Goal: Communication & Community: Answer question/provide support

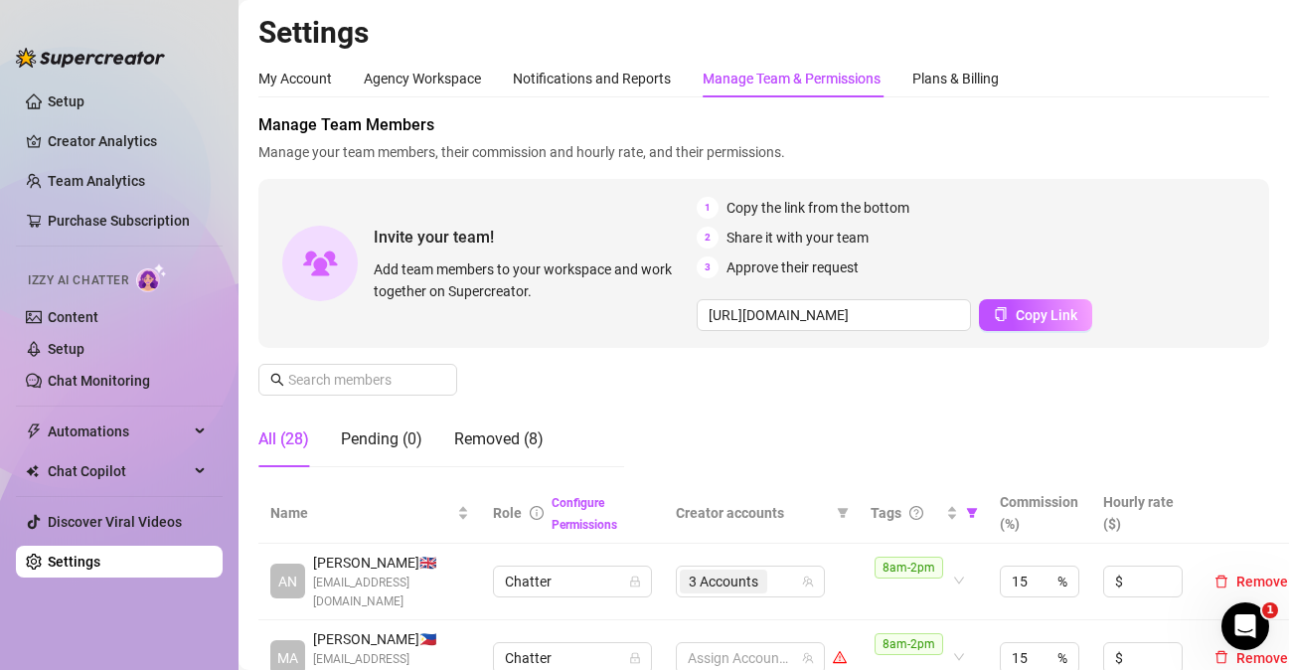
scroll to position [497, 0]
drag, startPoint x: 71, startPoint y: 634, endPoint x: 83, endPoint y: 632, distance: 12.1
click at [71, 633] on ul "Setup Creator Analytics Team Analytics Purchase Subscription Izzy AI Chatter Co…" at bounding box center [119, 361] width 207 height 567
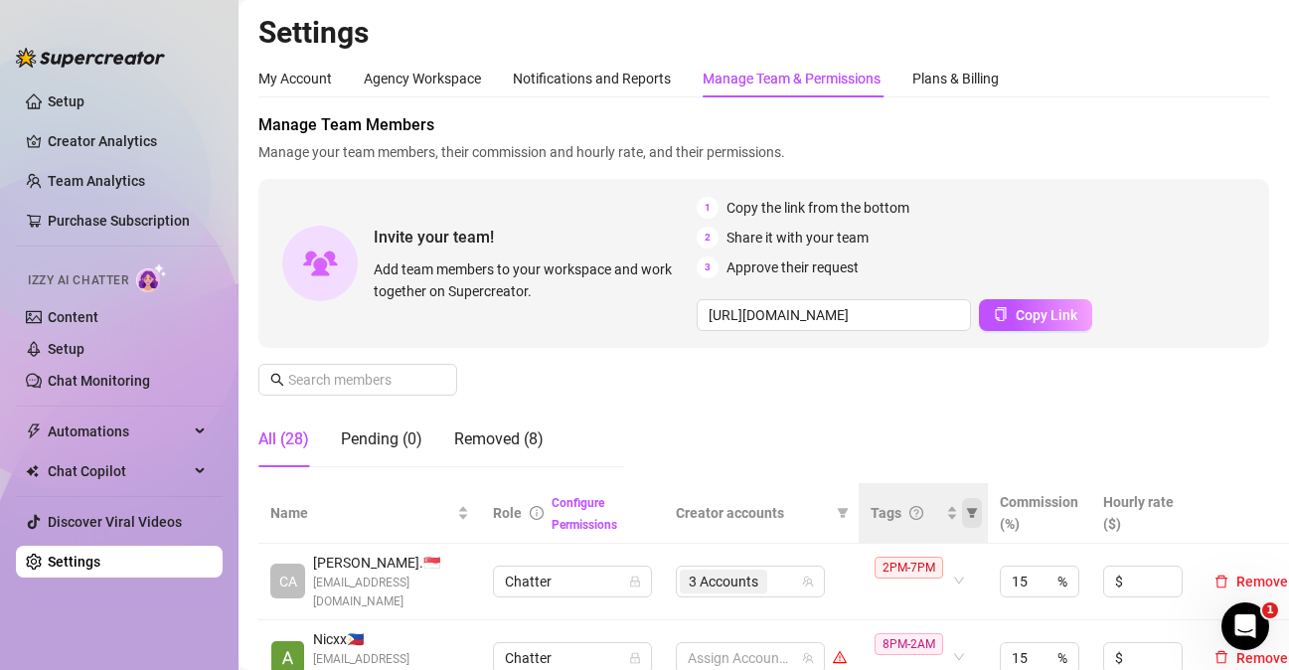
click at [966, 519] on span at bounding box center [972, 513] width 20 height 30
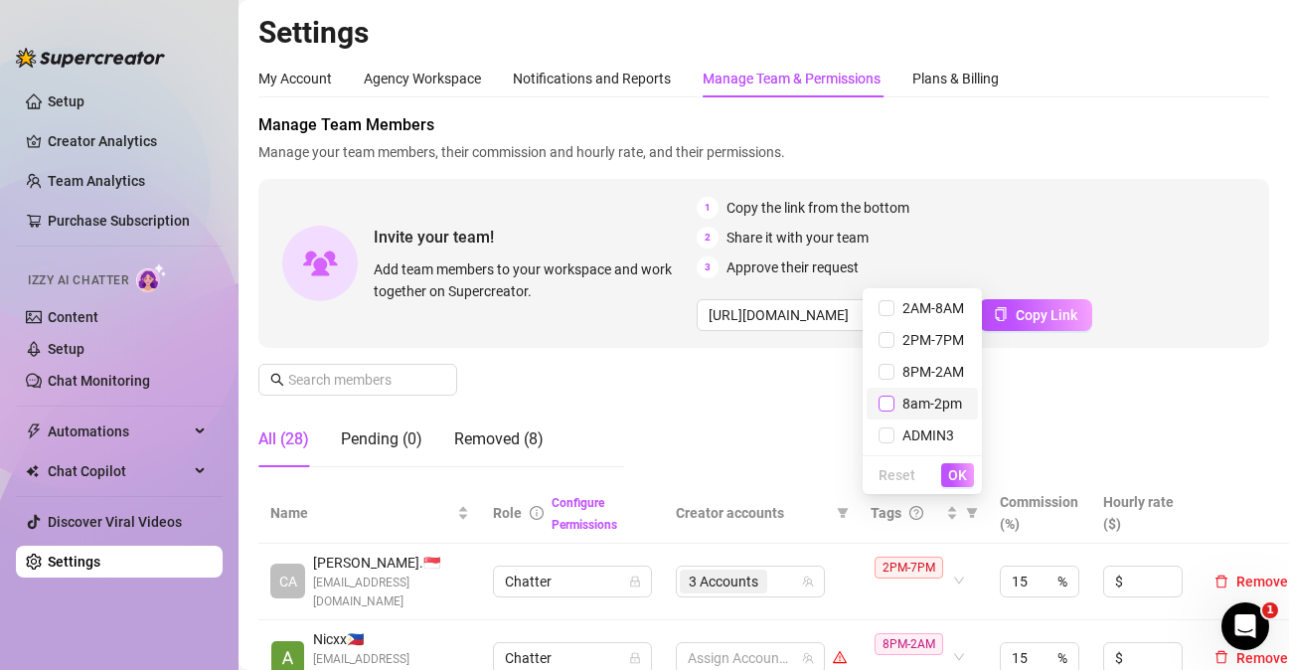
click at [892, 412] on label at bounding box center [887, 404] width 16 height 22
click at [892, 412] on input "checkbox" at bounding box center [887, 404] width 16 height 16
checkbox input "true"
click at [965, 480] on span "OK" at bounding box center [957, 475] width 19 height 16
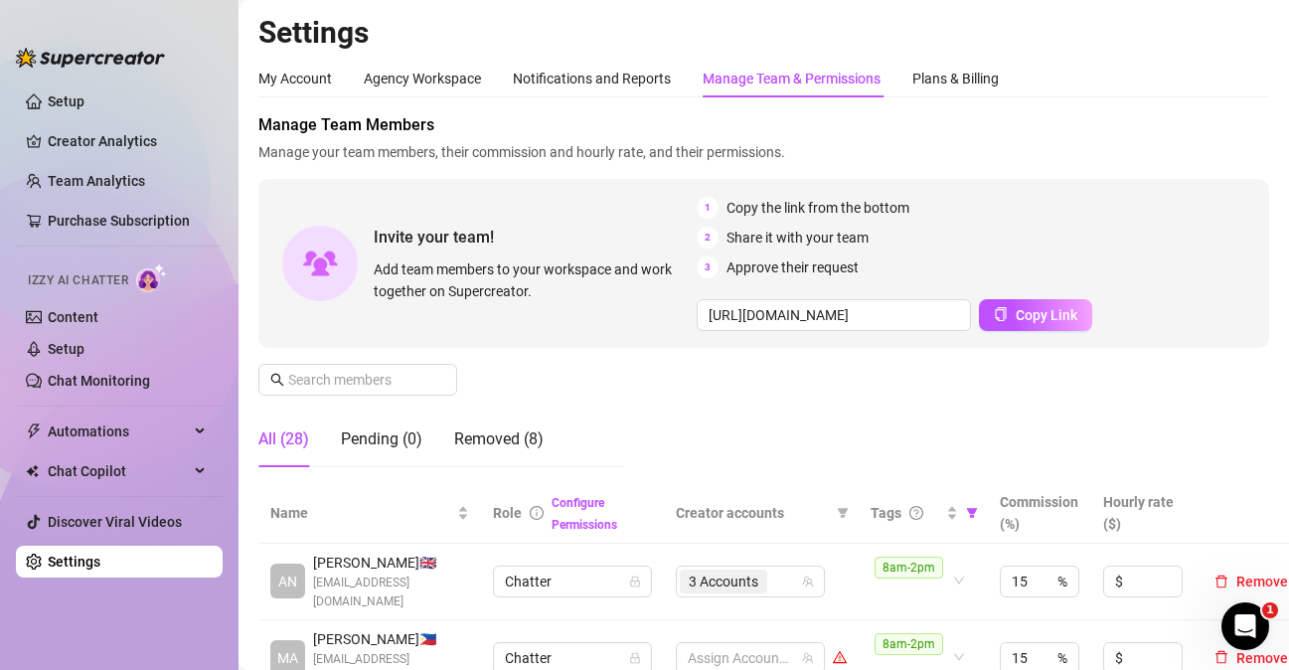
click at [167, 629] on ul "Setup Creator Analytics Team Analytics Purchase Subscription Izzy AI Chatter Co…" at bounding box center [119, 361] width 207 height 567
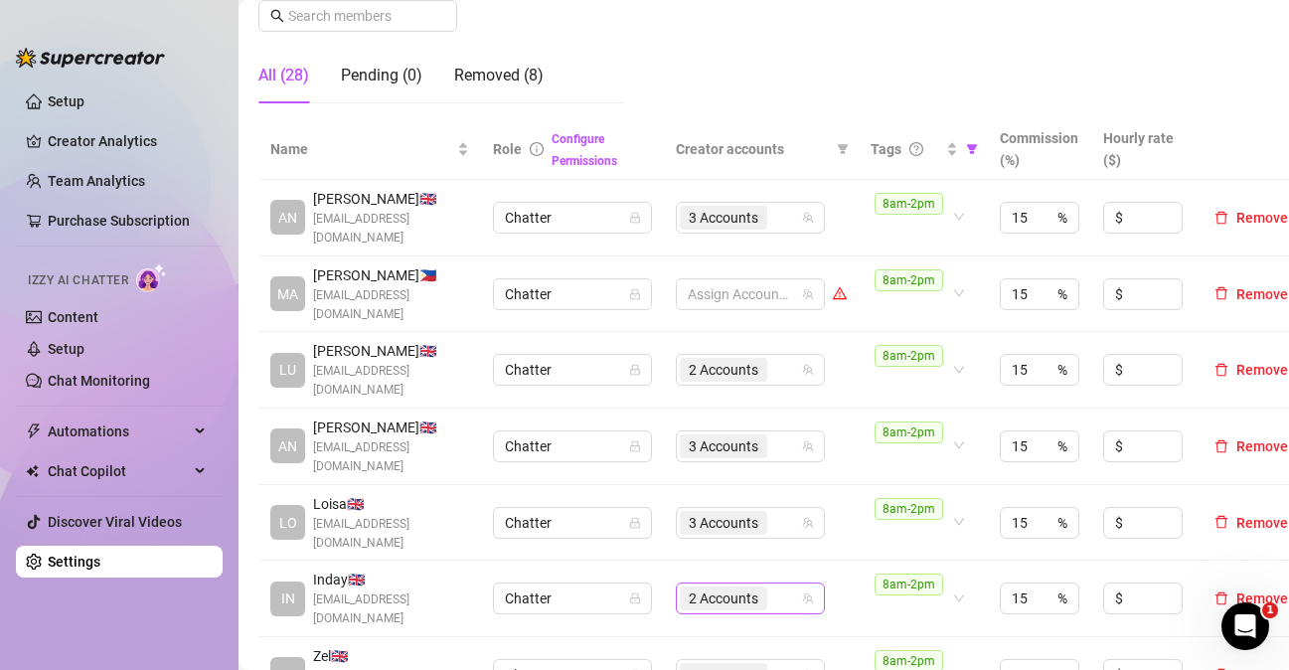
scroll to position [398, 0]
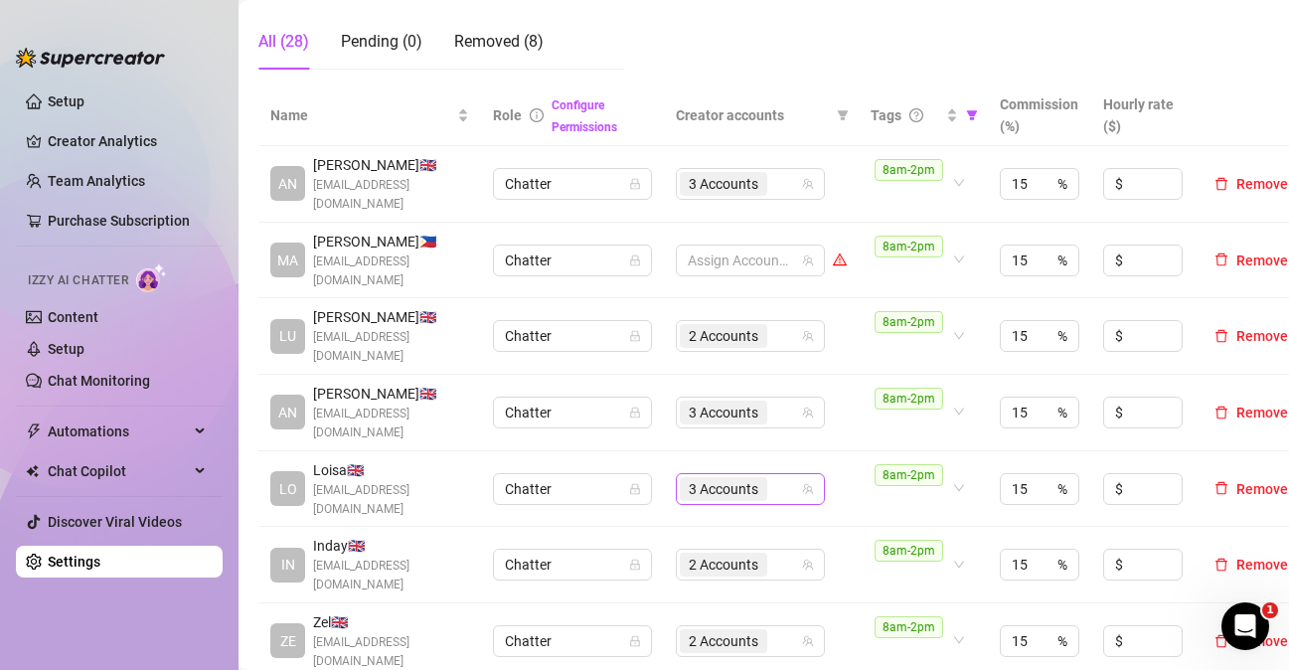
click at [775, 477] on input "search" at bounding box center [773, 489] width 4 height 24
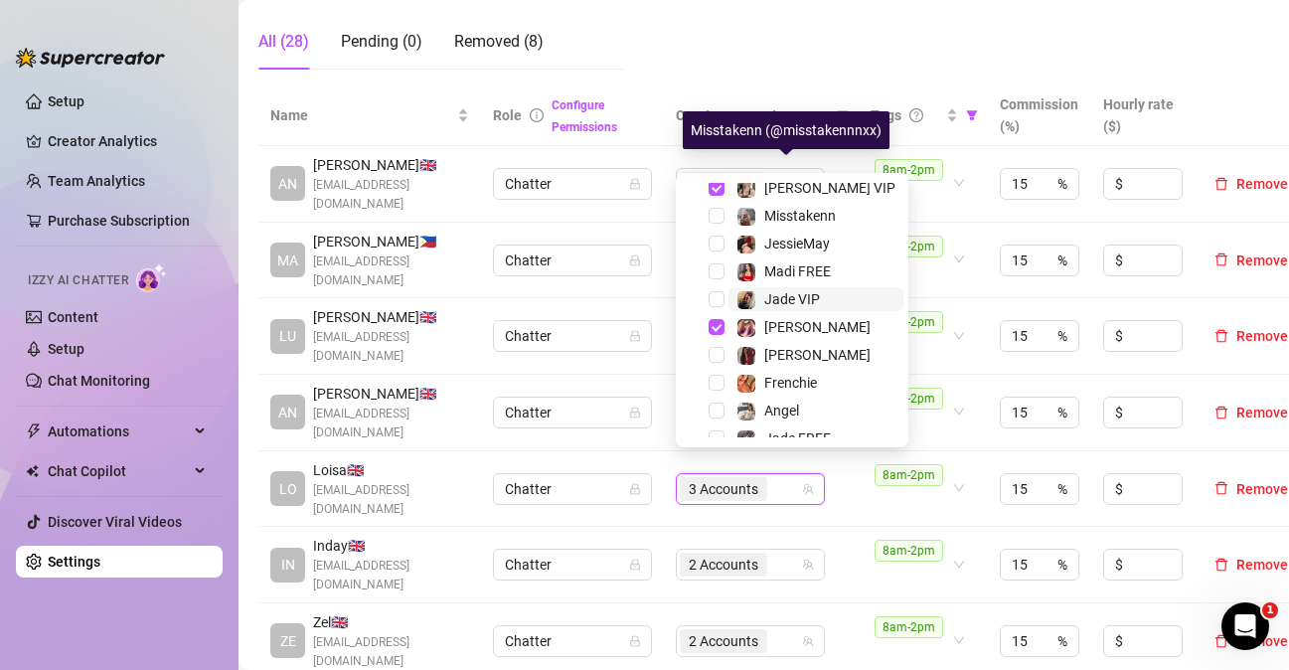
scroll to position [191, 0]
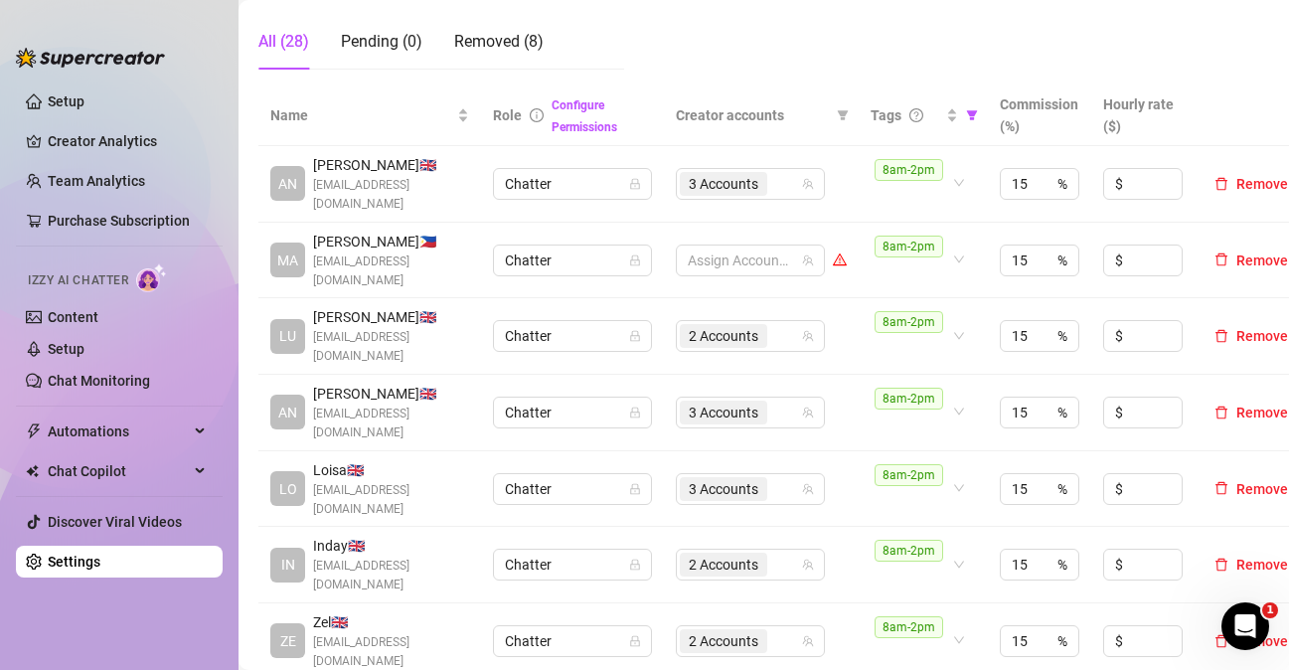
click at [61, 618] on ul "Setup Creator Analytics Team Analytics Purchase Subscription Izzy AI Chatter Co…" at bounding box center [119, 361] width 207 height 567
click at [795, 332] on div "2 Accounts" at bounding box center [740, 336] width 120 height 28
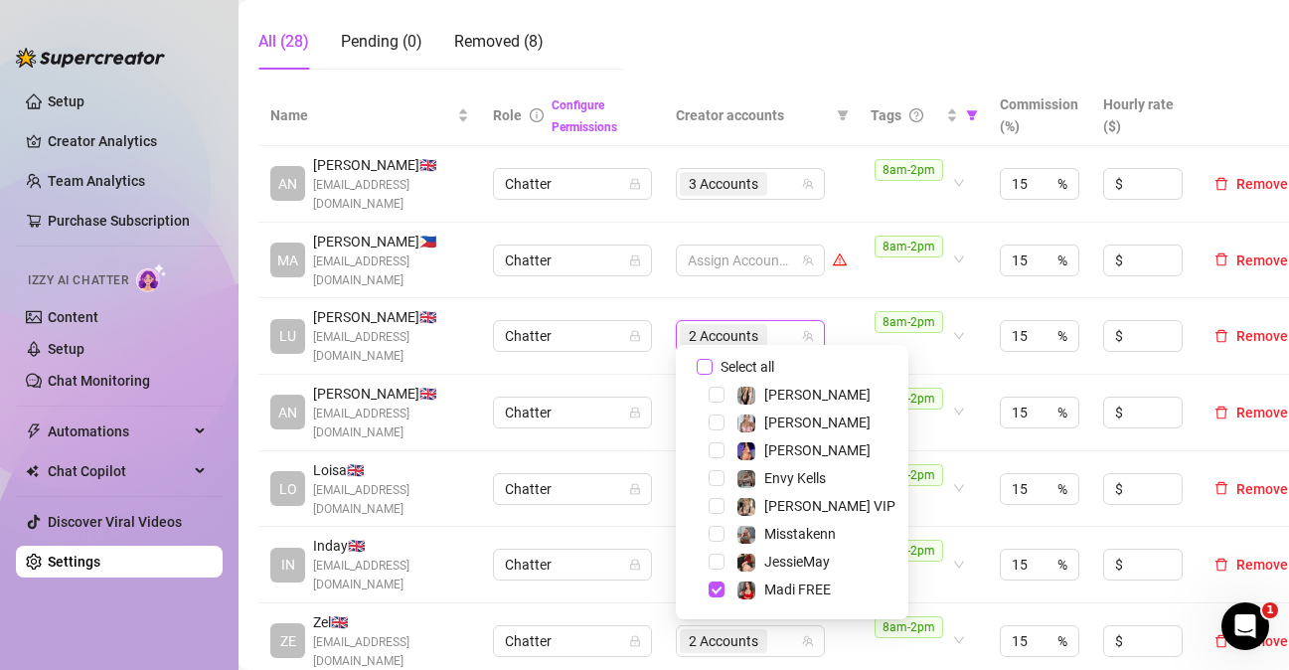
click at [711, 362] on input "Select all" at bounding box center [705, 367] width 16 height 16
click at [711, 363] on input "Select all" at bounding box center [705, 367] width 16 height 16
checkbox input "false"
click at [841, 317] on td "Assign Accounts" at bounding box center [761, 336] width 195 height 77
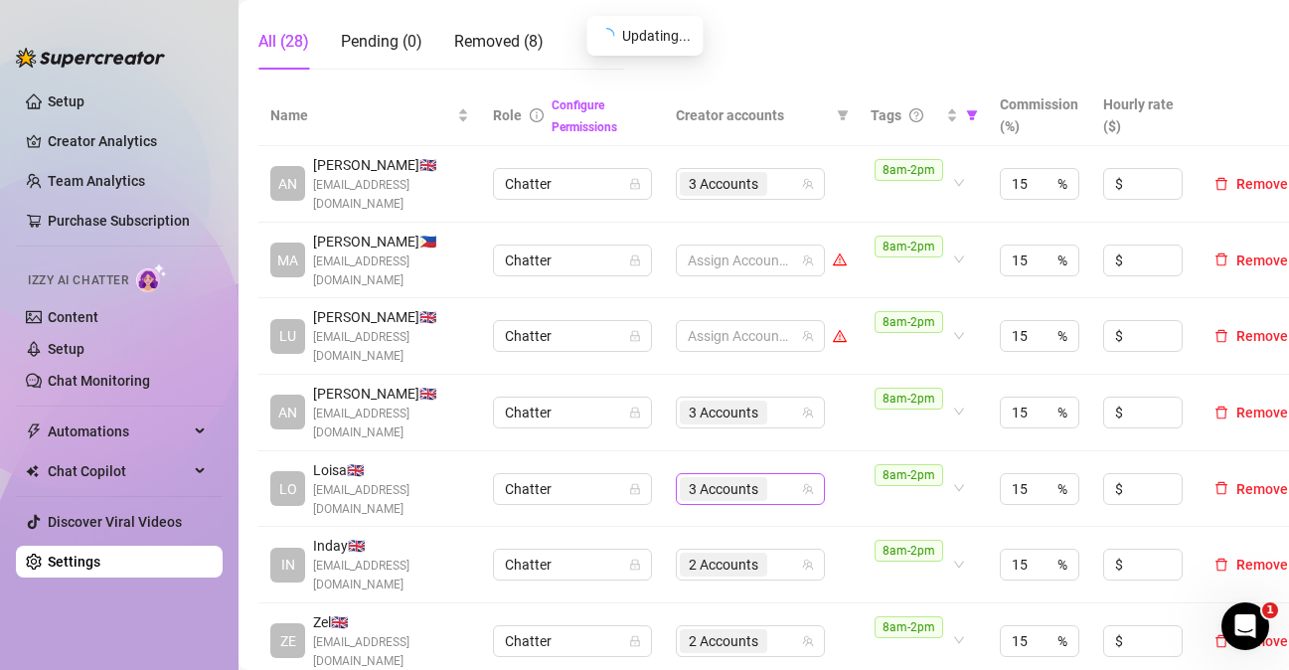
click at [788, 475] on div "3 Accounts" at bounding box center [740, 489] width 120 height 28
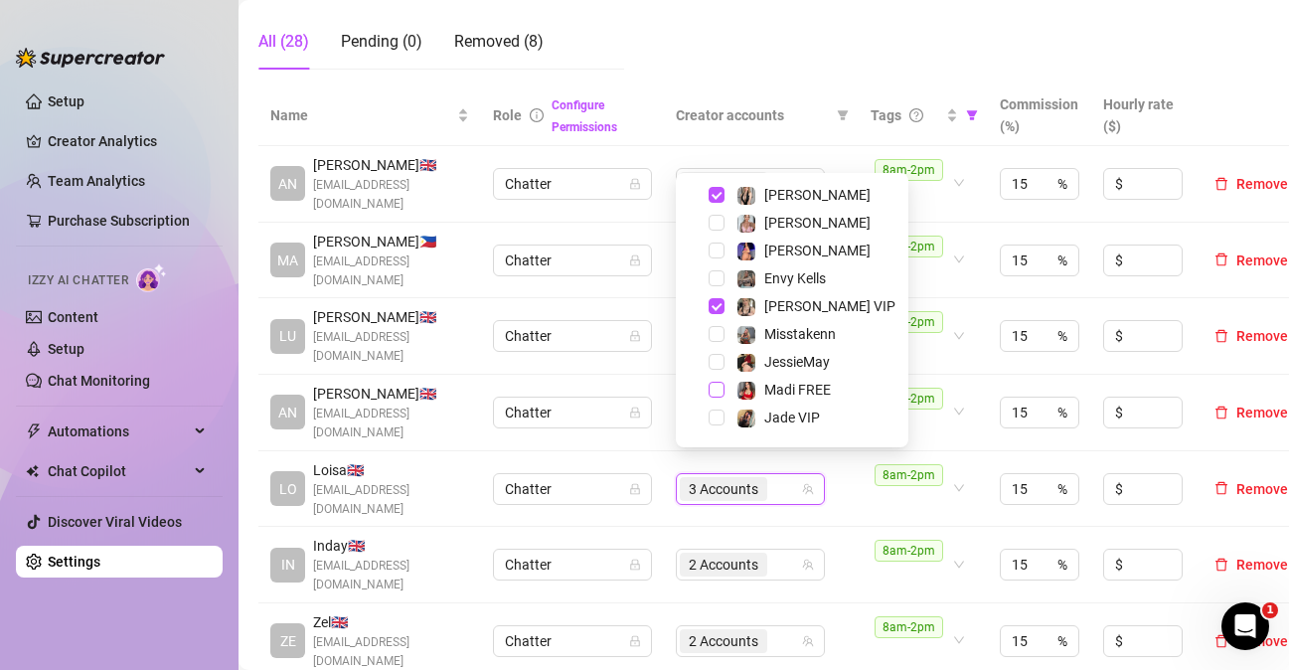
click at [719, 391] on span "Select tree node" at bounding box center [717, 390] width 16 height 16
click at [836, 489] on td "4 Accounts" at bounding box center [761, 489] width 195 height 77
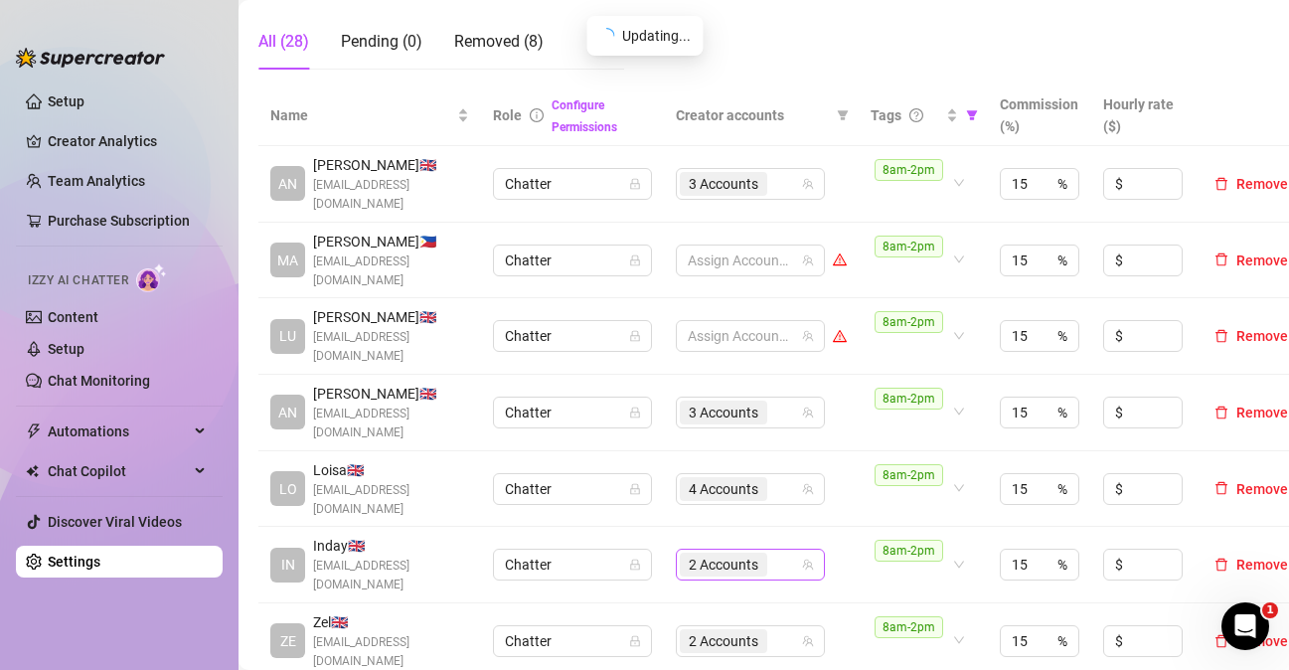
click at [785, 551] on div "2 Accounts" at bounding box center [740, 565] width 120 height 28
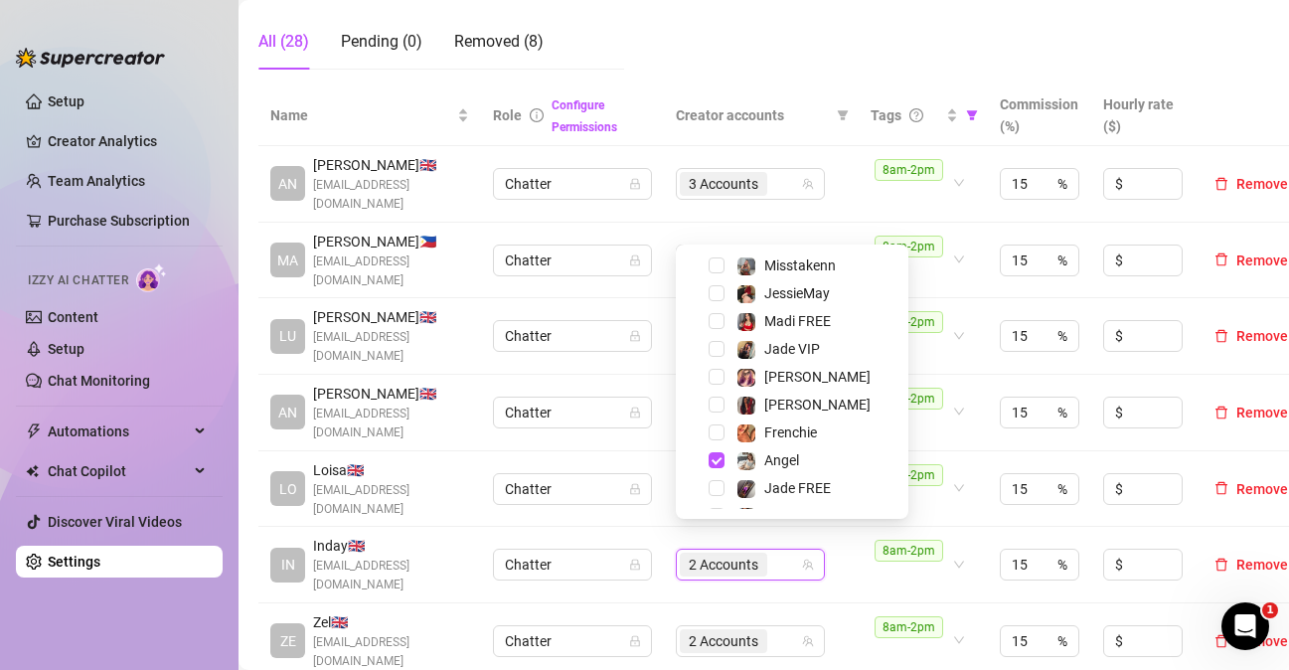
scroll to position [191, 0]
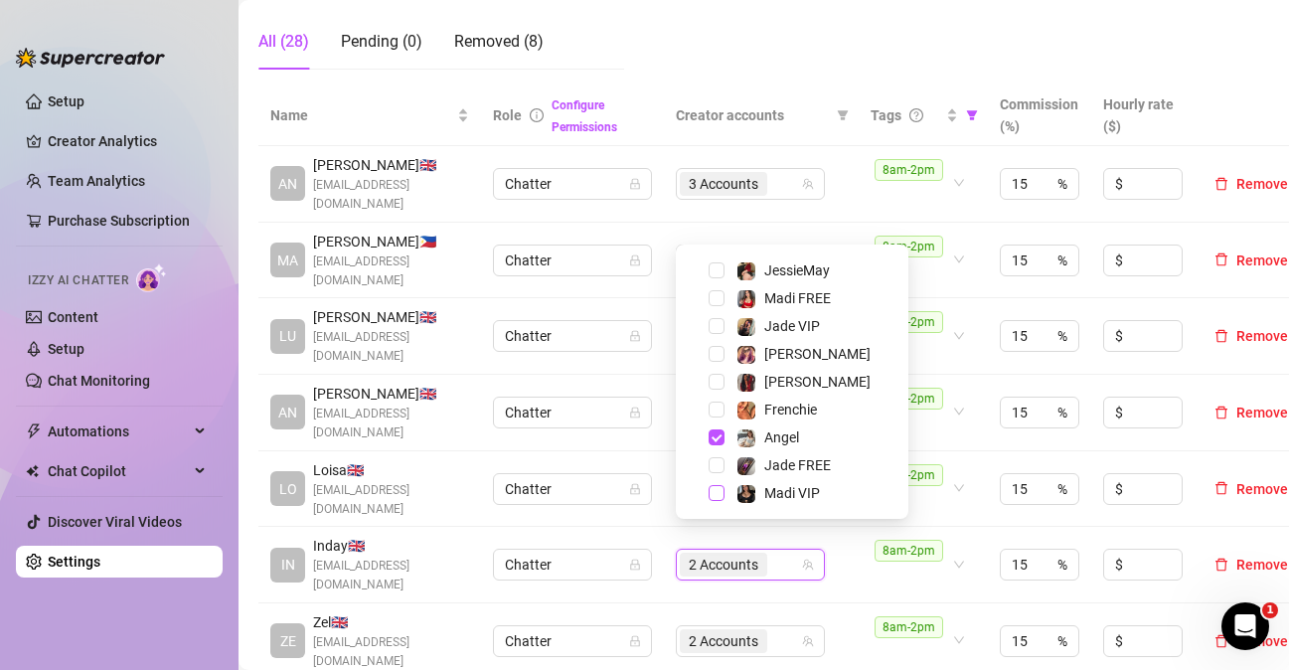
click at [724, 497] on span "Select tree node" at bounding box center [717, 493] width 16 height 16
click at [966, 430] on td "8am-2pm" at bounding box center [923, 413] width 129 height 77
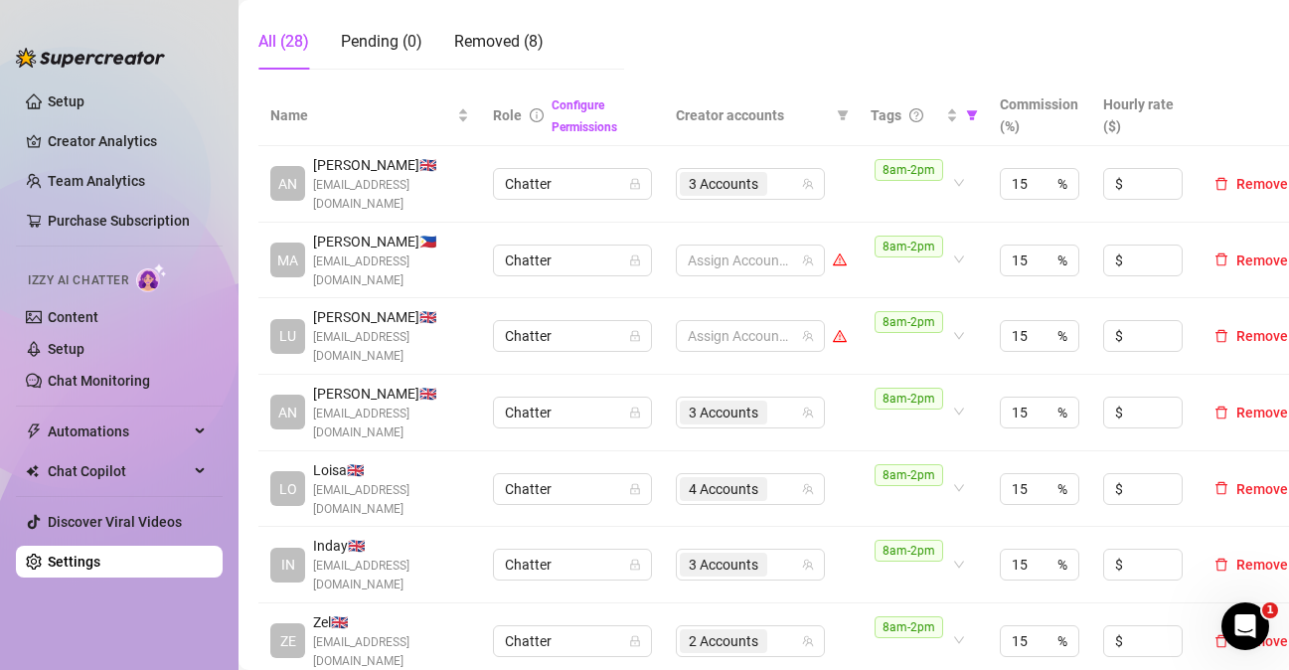
drag, startPoint x: 686, startPoint y: 61, endPoint x: 407, endPoint y: 156, distance: 295.2
click at [222, 639] on aside "Setup Creator Analytics Team Analytics Purchase Subscription Izzy AI Chatter Co…" at bounding box center [119, 335] width 239 height 670
drag, startPoint x: 132, startPoint y: 624, endPoint x: 354, endPoint y: 650, distance: 223.2
click at [135, 624] on ul "Setup Creator Analytics Team Analytics Purchase Subscription Izzy AI Chatter Co…" at bounding box center [119, 361] width 207 height 567
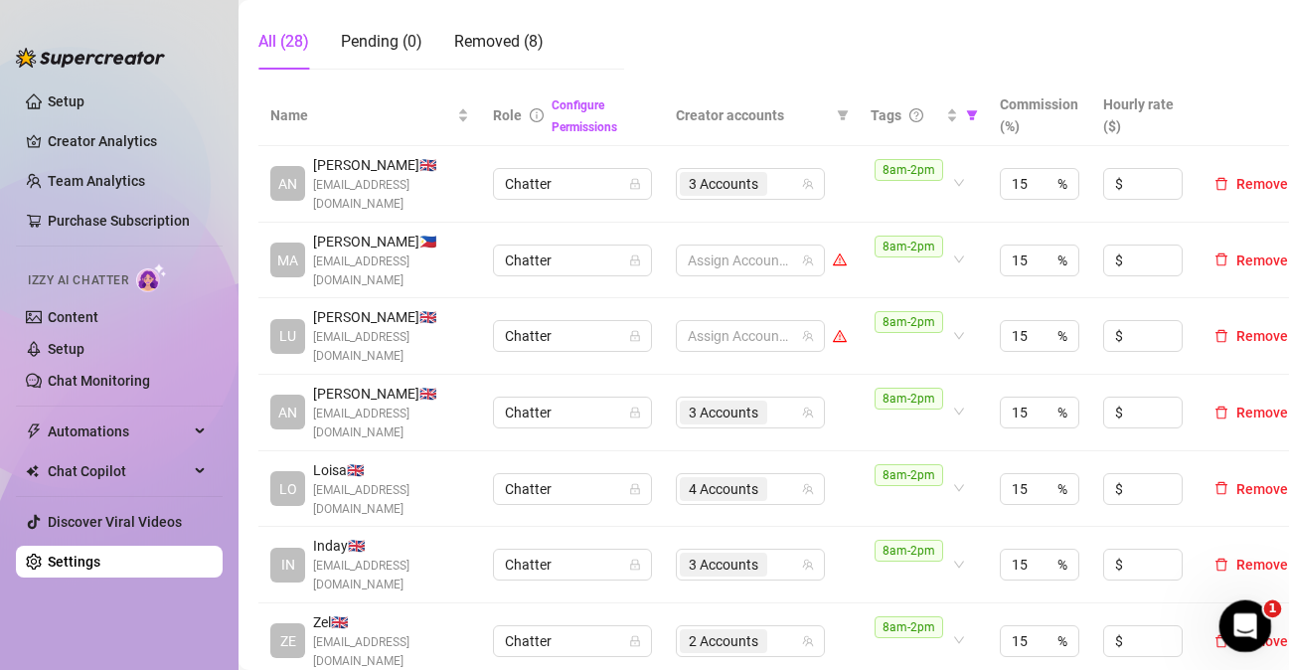
click at [1249, 614] on icon "Open Intercom Messenger" at bounding box center [1243, 623] width 33 height 33
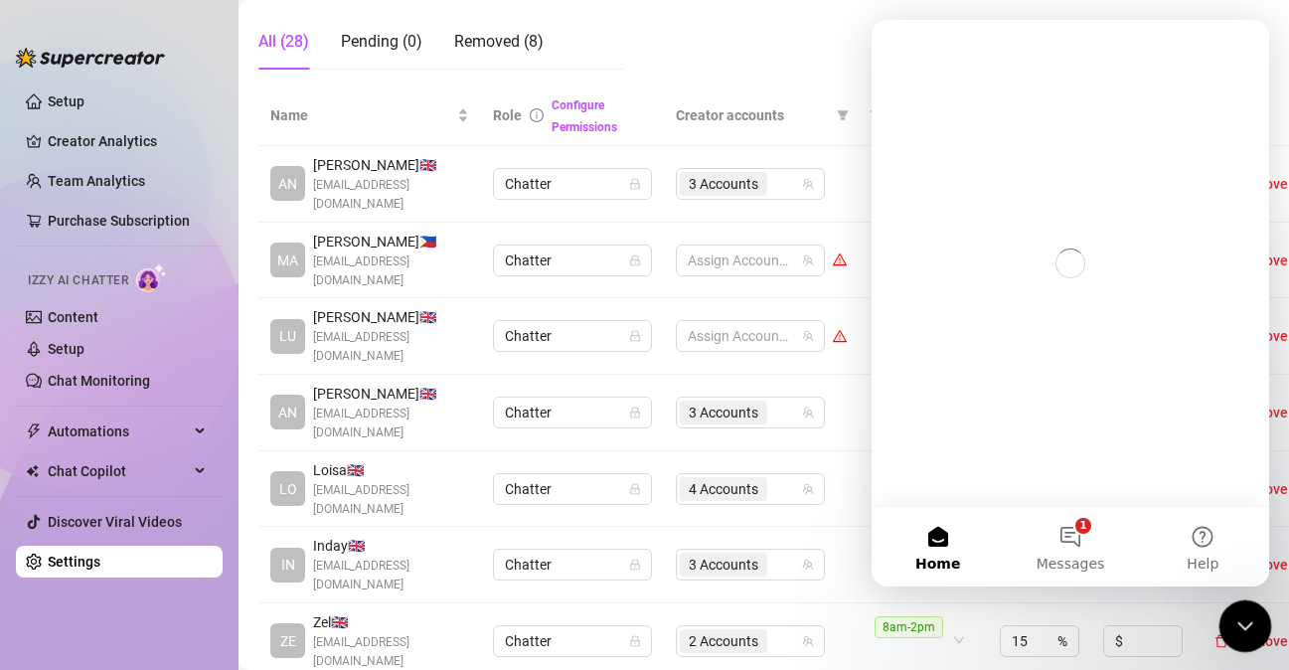
scroll to position [0, 0]
click at [1090, 537] on button "1 Messages" at bounding box center [1070, 547] width 132 height 80
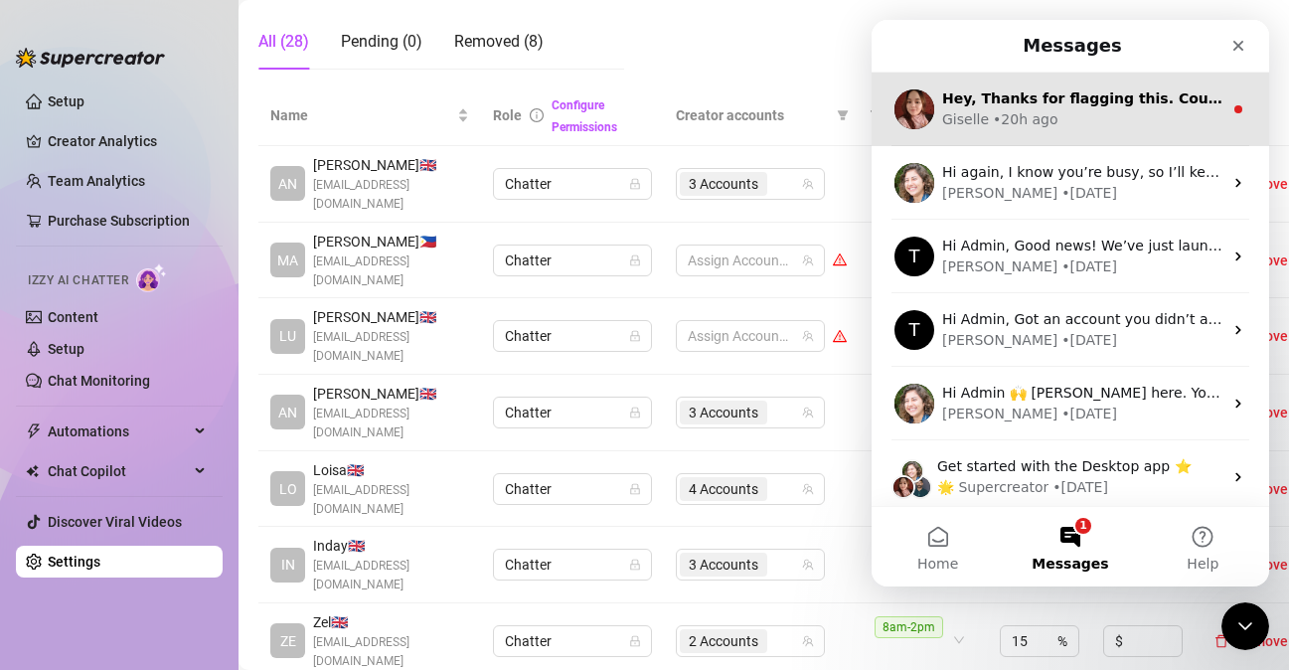
click at [1121, 128] on div "Giselle • 20h ago" at bounding box center [1082, 119] width 280 height 21
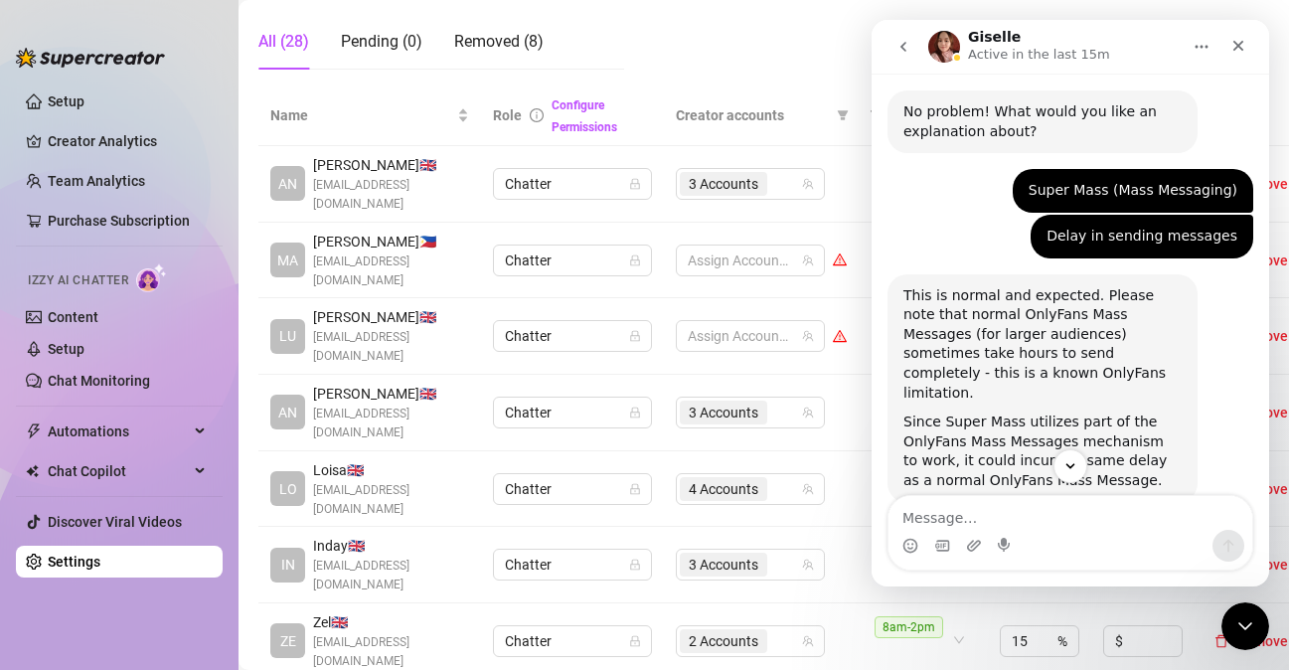
scroll to position [484, 0]
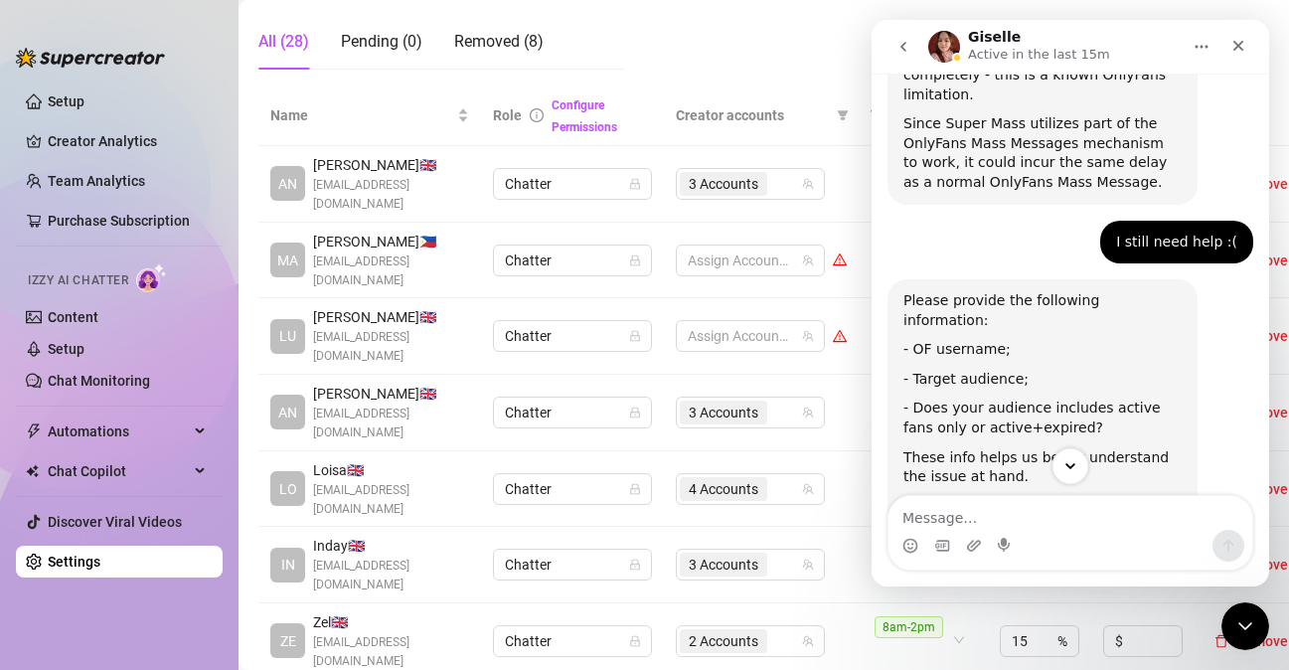
click at [1077, 473] on icon "Scroll to bottom" at bounding box center [1071, 466] width 18 height 18
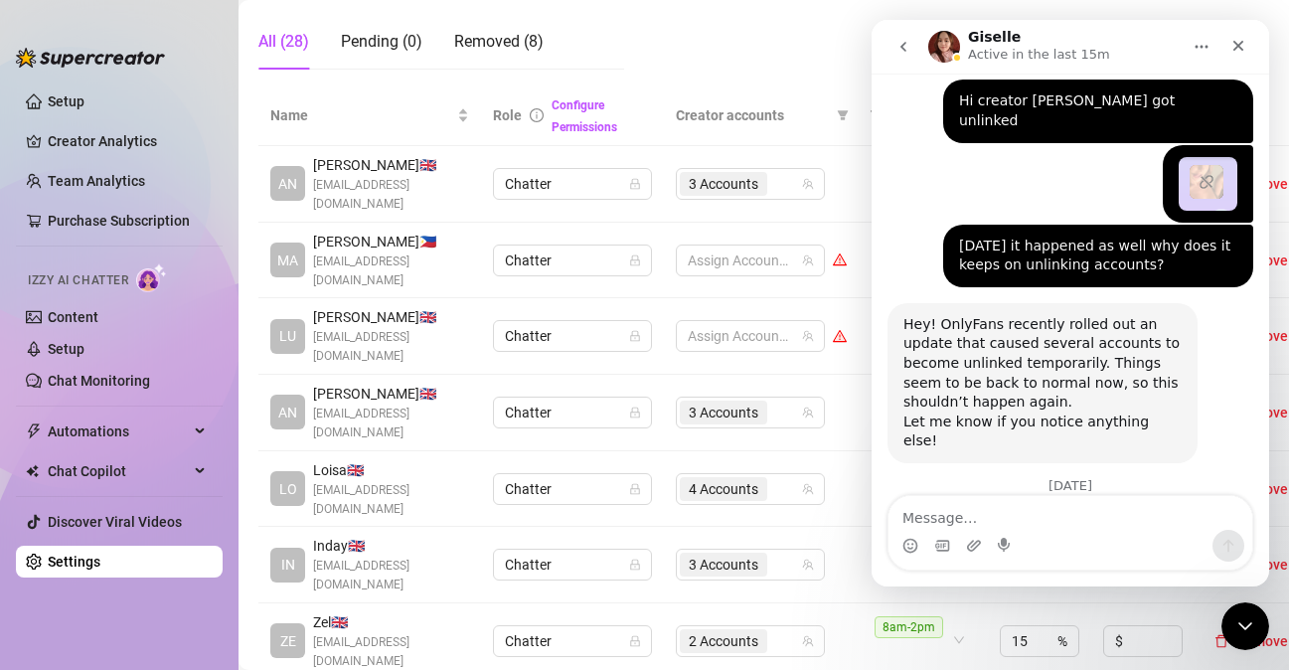
scroll to position [1744, 0]
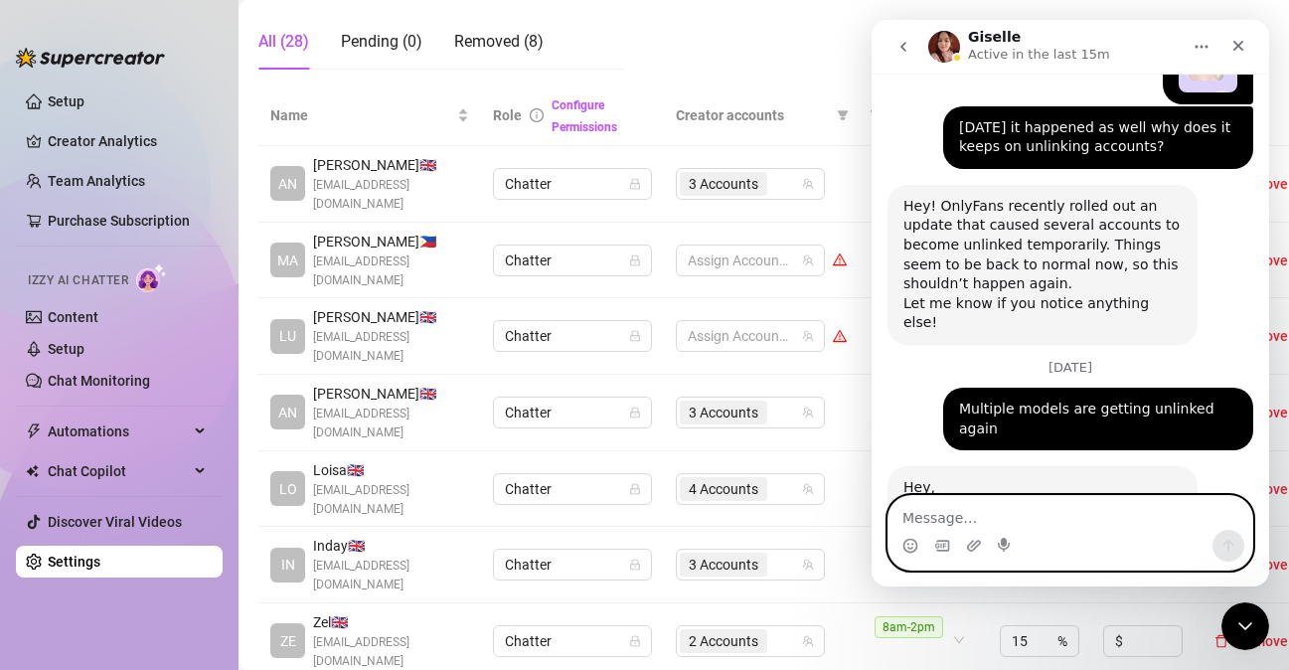
click at [1053, 497] on textarea "Message…" at bounding box center [1071, 513] width 364 height 34
type textarea "K"
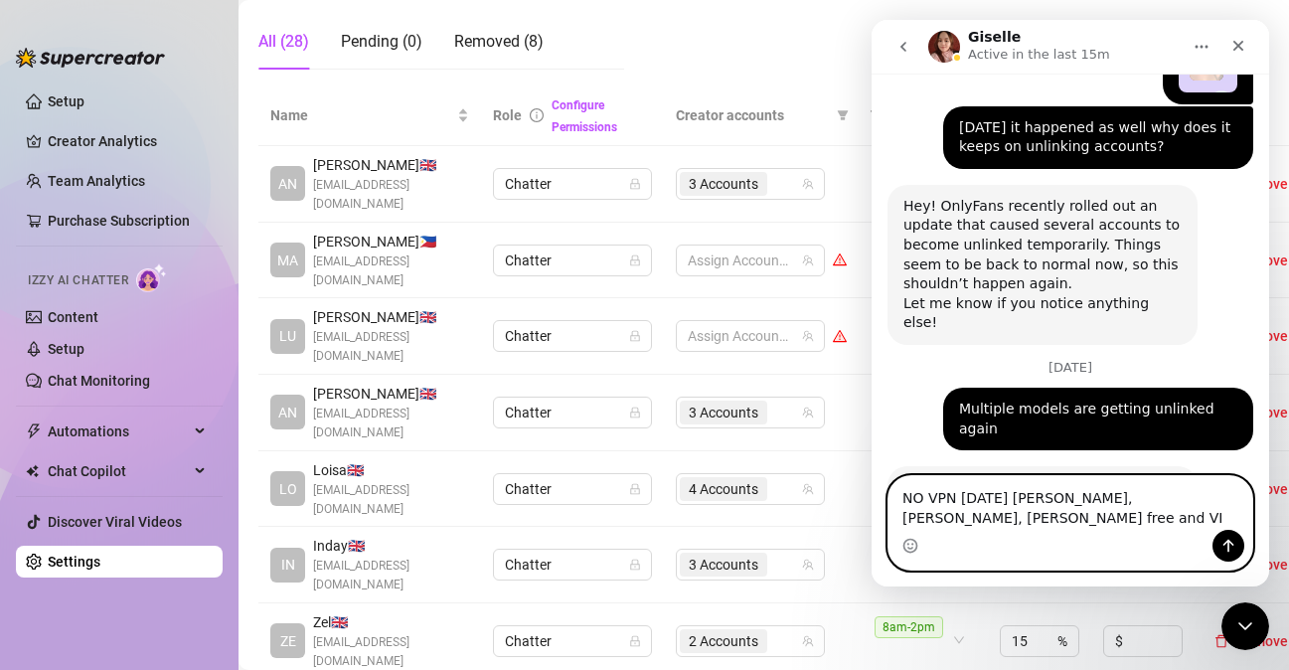
scroll to position [1763, 0]
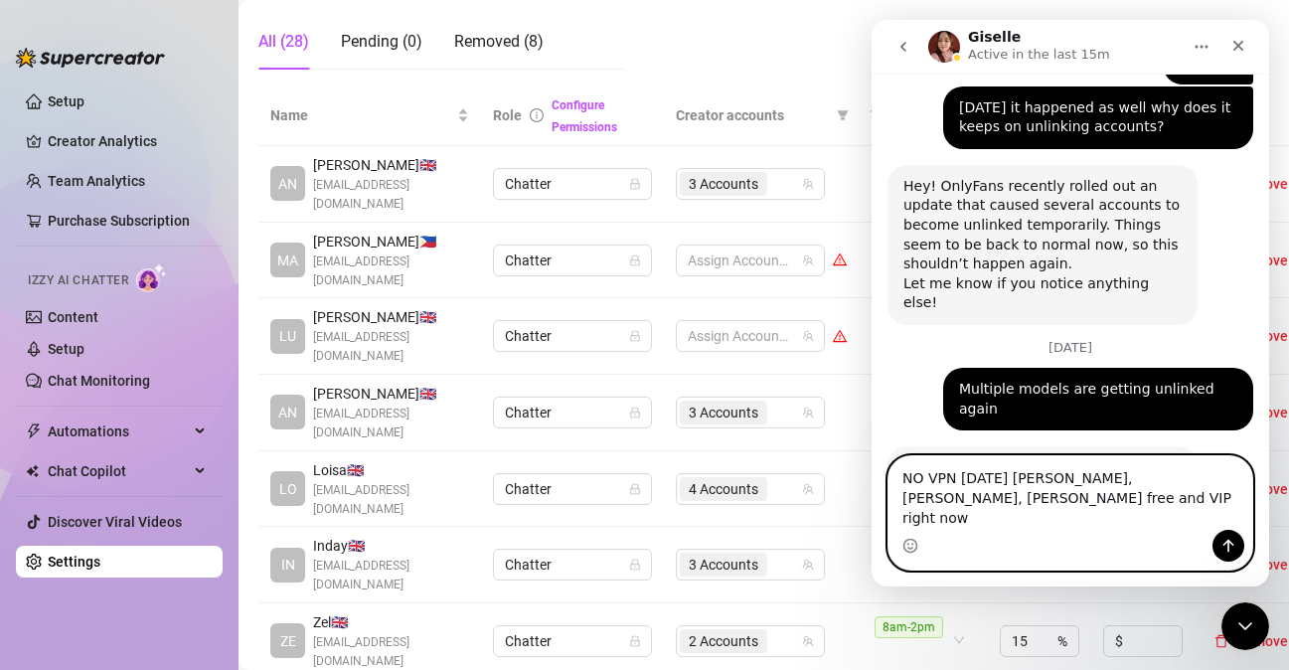
click at [1117, 492] on textarea "NO VPN [DATE] [PERSON_NAME], [PERSON_NAME], [PERSON_NAME] free and VIP right now" at bounding box center [1071, 493] width 364 height 74
click at [1048, 522] on textarea "NO VPN [DATE] [PERSON_NAME], [PERSON_NAME], [PERSON_NAME] free and VIP right now" at bounding box center [1071, 493] width 364 height 74
paste textarea "[PERSON_NAME]"
click at [920, 516] on textarea "NO VPN [DATE] [PERSON_NAME], [PERSON_NAME], [PERSON_NAME] free and VIP right no…" at bounding box center [1071, 493] width 364 height 74
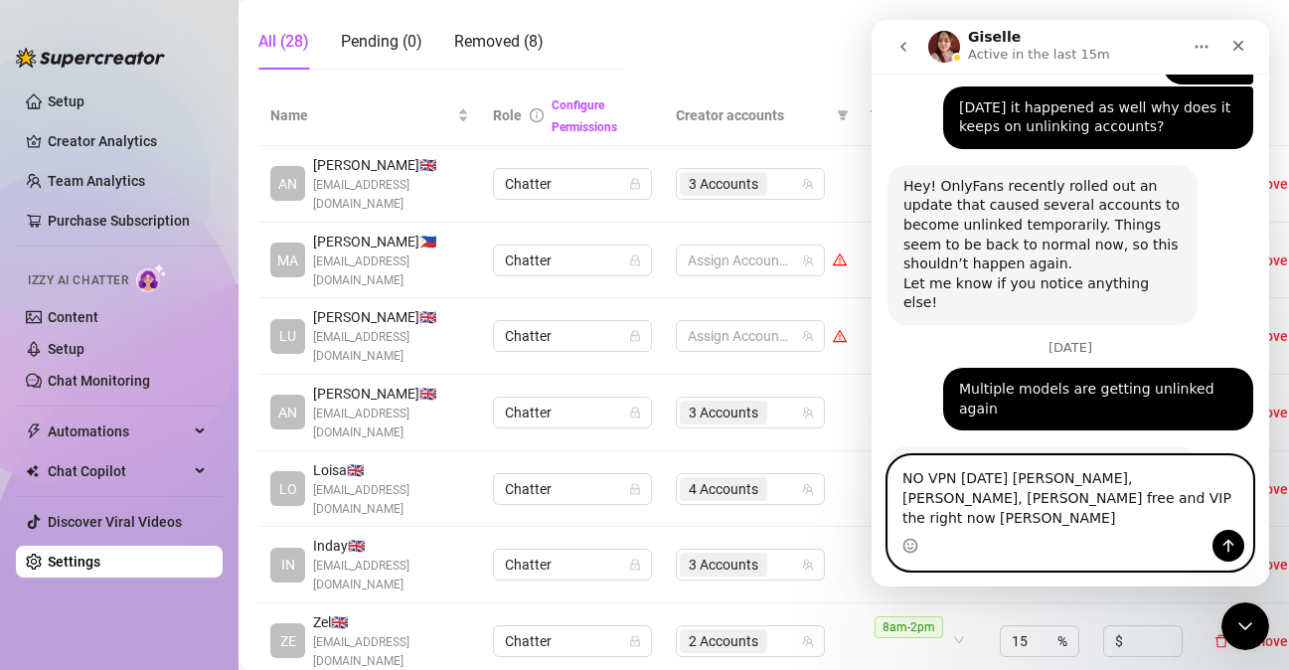
type textarea "NO VPN [DATE] [PERSON_NAME], [PERSON_NAME], [PERSON_NAME] free and VIP then rig…"
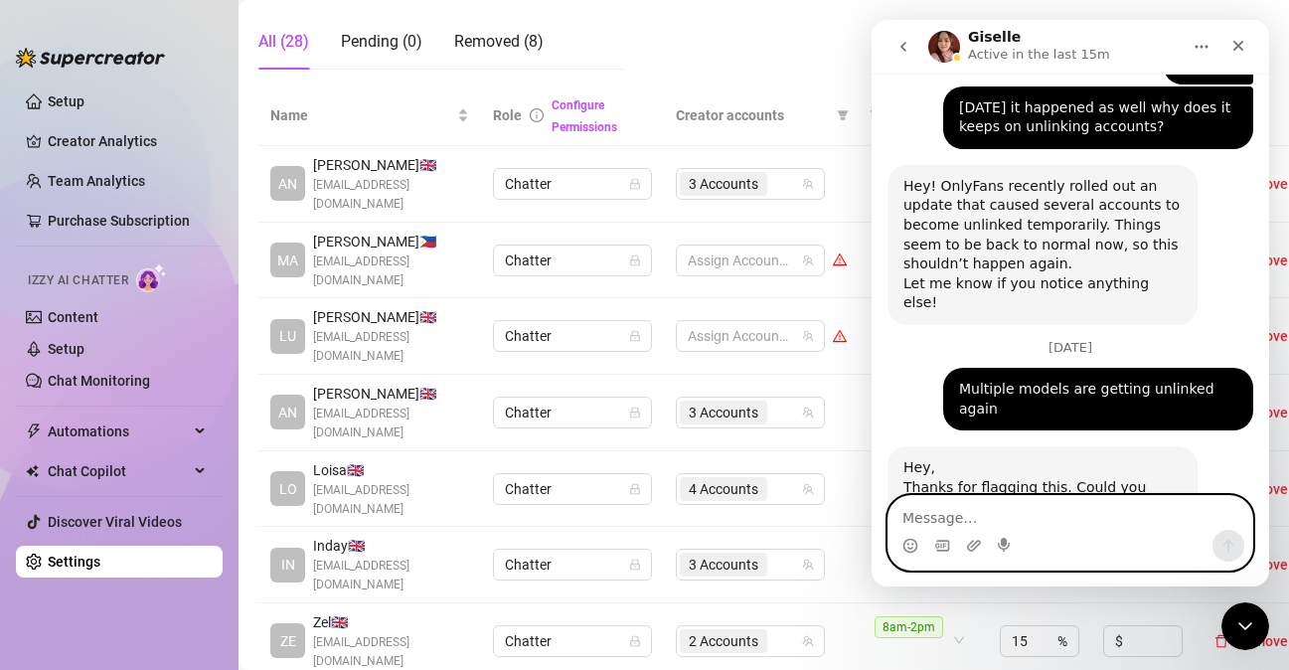
scroll to position [1849, 0]
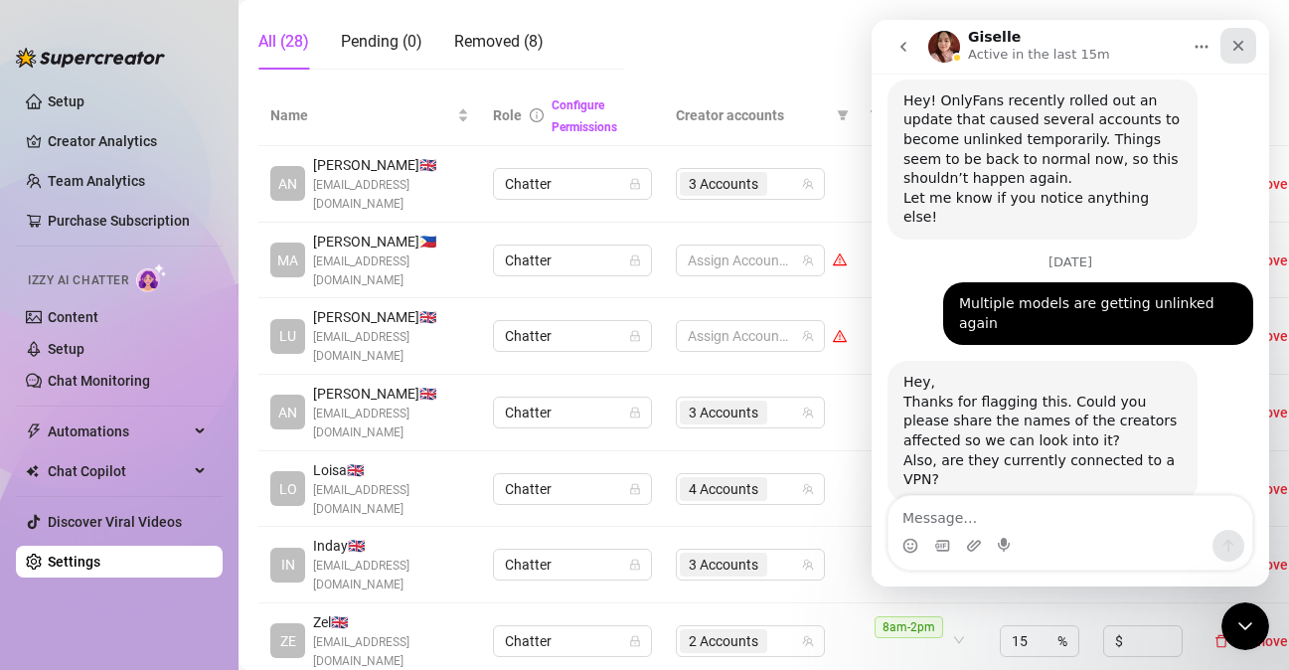
click at [1241, 38] on icon "Close" at bounding box center [1239, 46] width 16 height 16
